Goal: Information Seeking & Learning: Check status

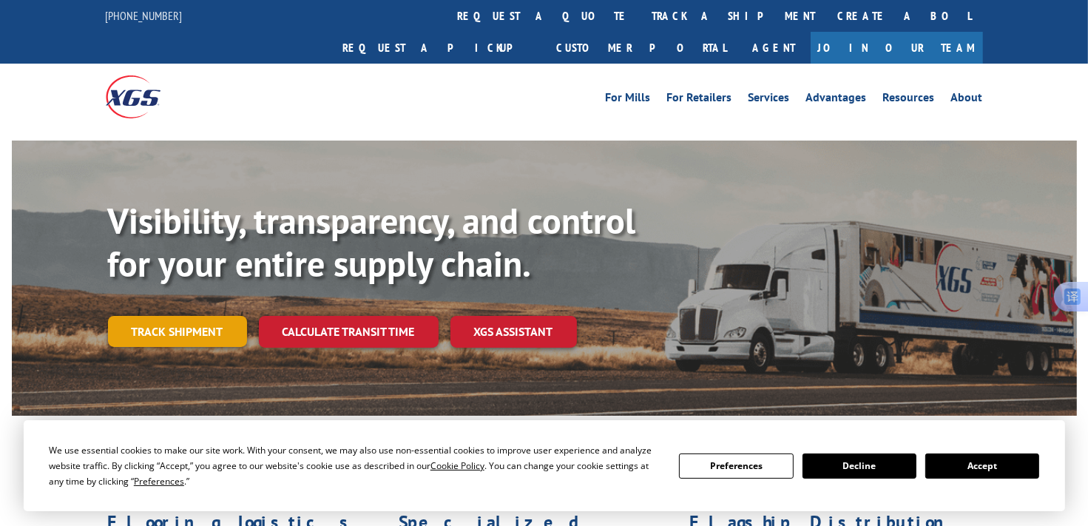
click at [207, 316] on link "Track shipment" at bounding box center [177, 331] width 139 height 31
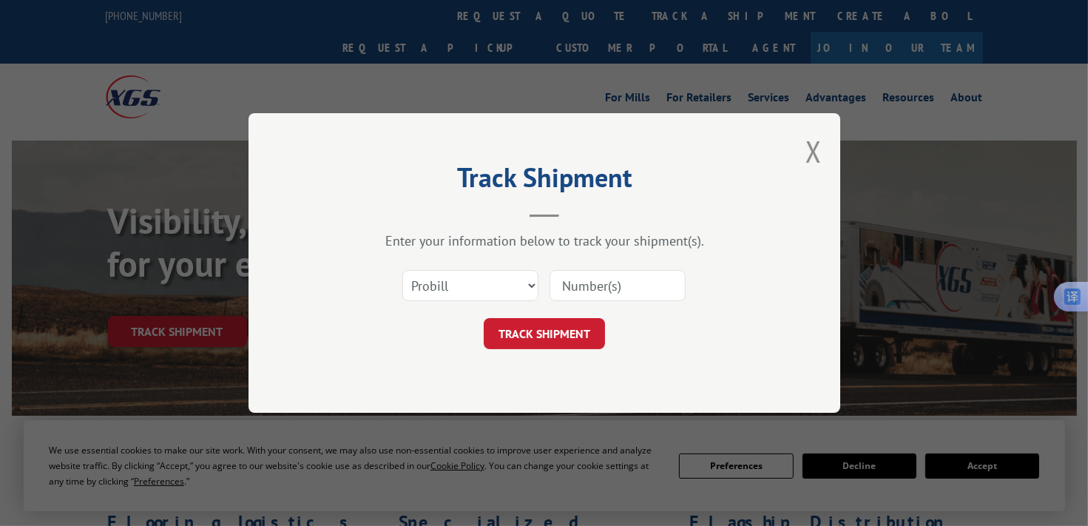
click at [592, 285] on input at bounding box center [617, 285] width 136 height 31
paste input "17504195"
type input "17504195"
click at [538, 334] on button "TRACK SHIPMENT" at bounding box center [544, 333] width 121 height 31
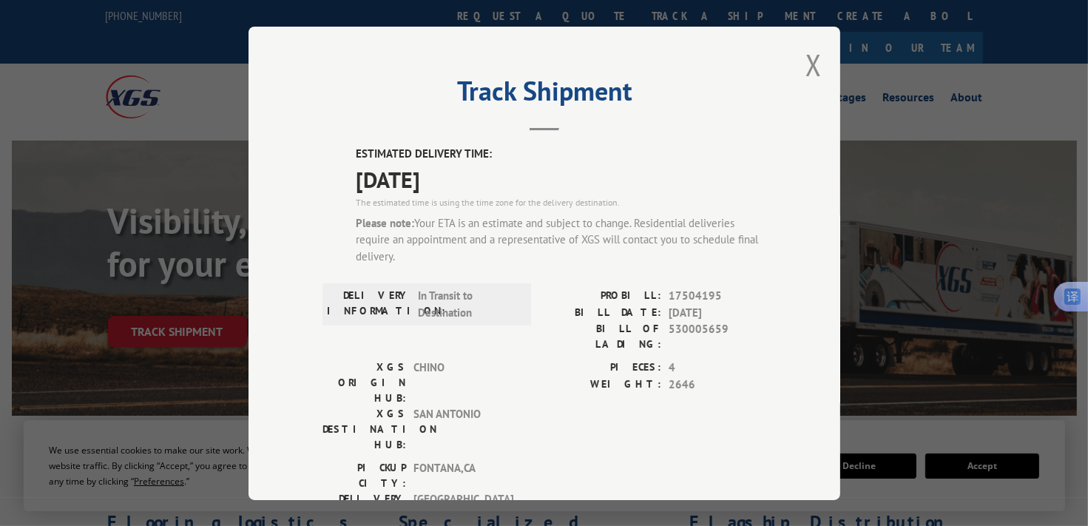
drag, startPoint x: 819, startPoint y: 71, endPoint x: 759, endPoint y: 57, distance: 60.8
click at [818, 70] on div "Track Shipment ESTIMATED DELIVERY TIME: [DATE] The estimated time is using the …" at bounding box center [544, 263] width 592 height 473
click at [805, 68] on button "Close modal" at bounding box center [813, 64] width 16 height 39
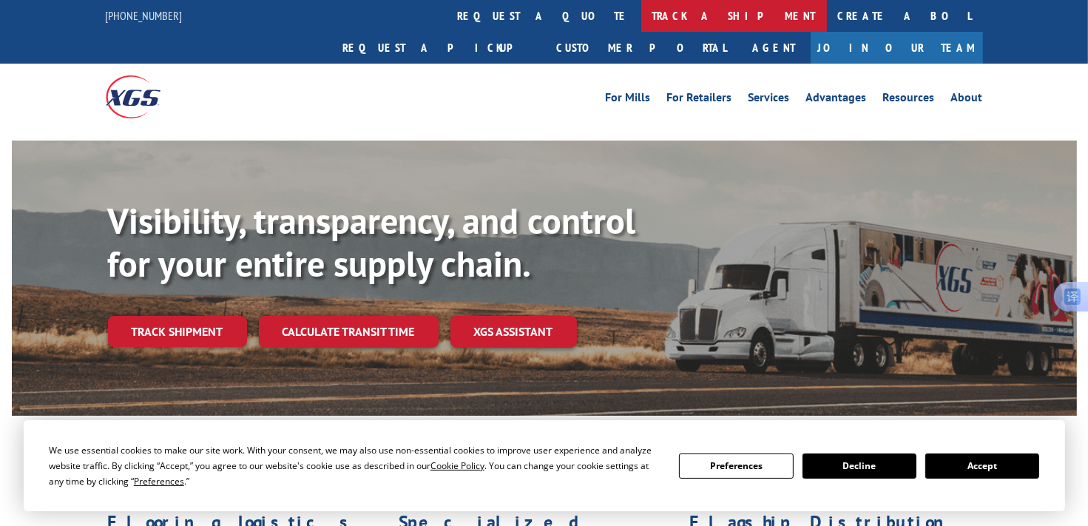
click at [641, 12] on link "track a shipment" at bounding box center [734, 16] width 186 height 32
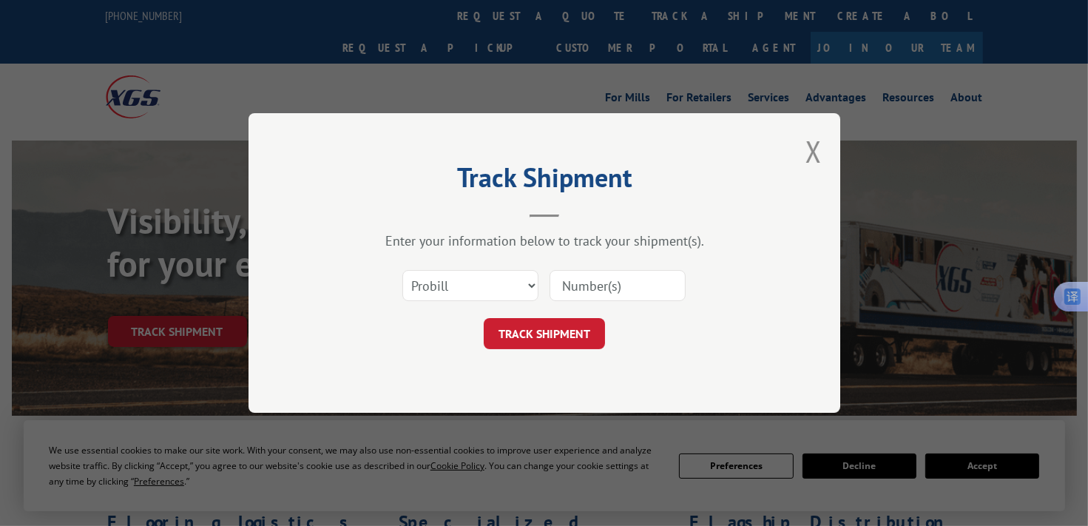
click at [638, 286] on input at bounding box center [617, 285] width 136 height 31
paste input "17504137"
type input "17504137"
click at [559, 325] on button "TRACK SHIPMENT" at bounding box center [544, 333] width 121 height 31
